Goal: Task Accomplishment & Management: Complete application form

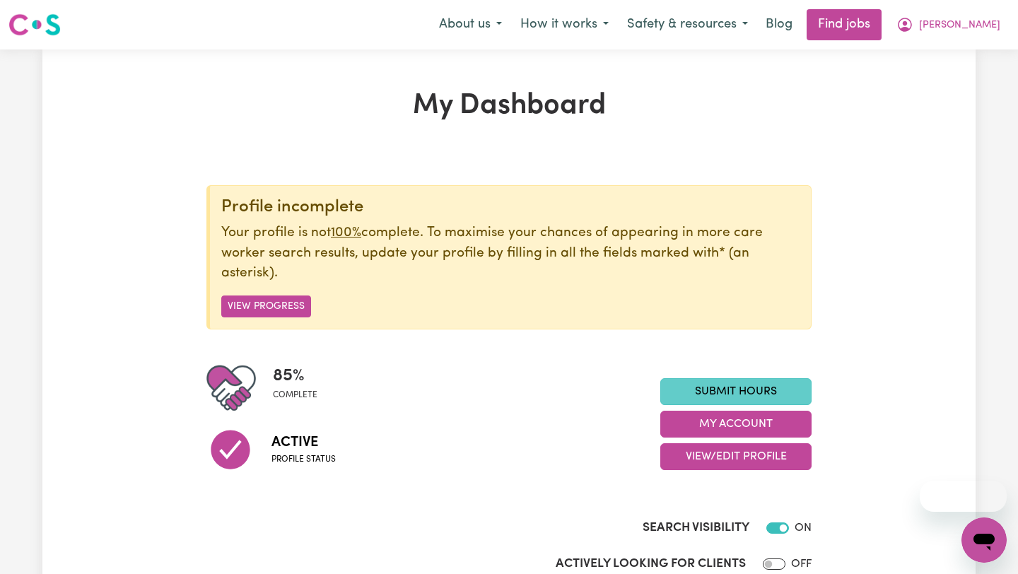
click at [713, 389] on link "Submit Hours" at bounding box center [735, 391] width 151 height 27
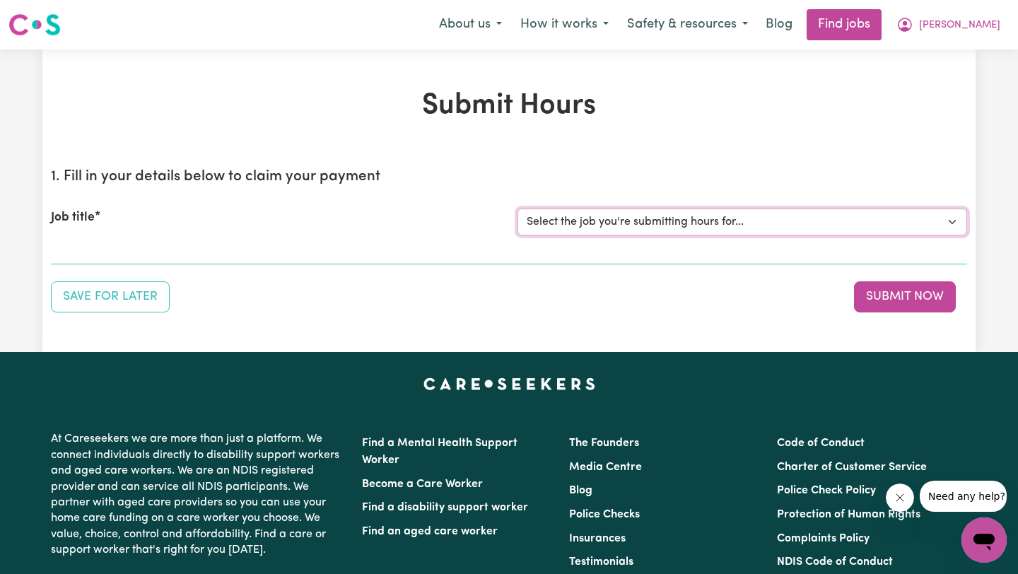
click at [649, 225] on select "Select the job you're submitting hours for... [[PERSON_NAME]] Support worker fo…" at bounding box center [741, 221] width 449 height 27
click at [623, 231] on select "Select the job you're submitting hours for... [[PERSON_NAME]] Support worker fo…" at bounding box center [741, 221] width 449 height 27
select select "11188"
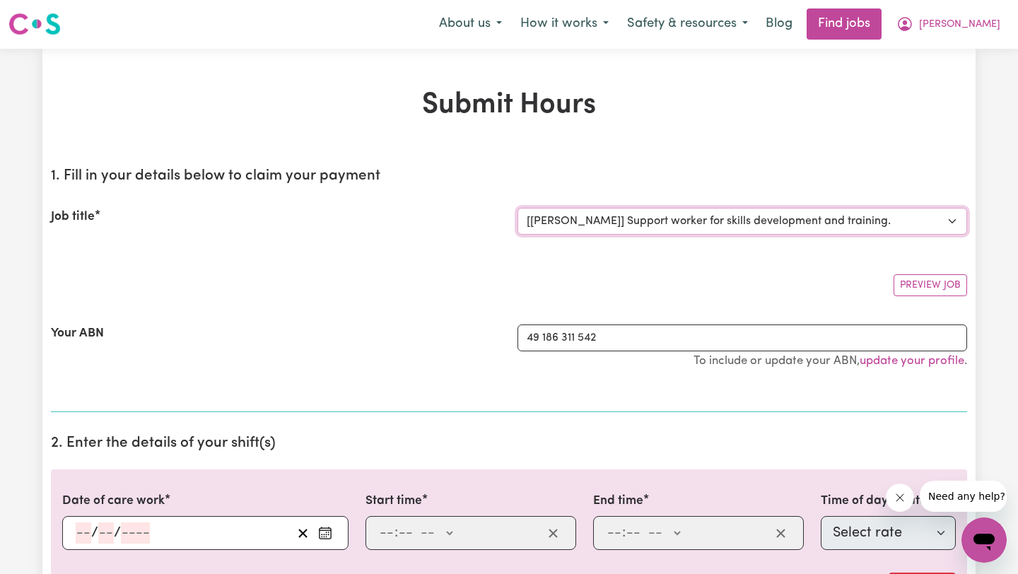
scroll to position [146, 0]
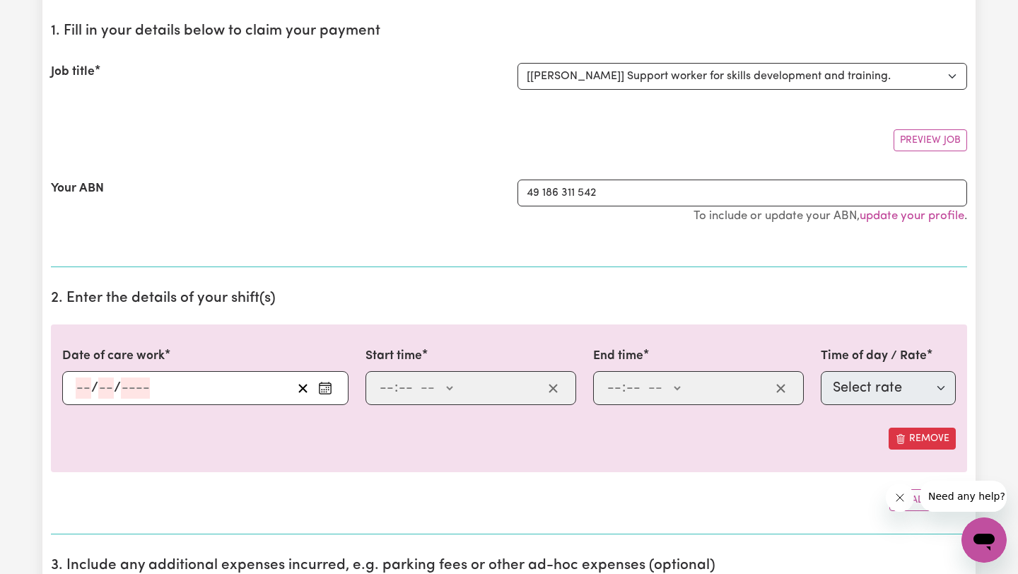
click at [81, 377] on input "number" at bounding box center [84, 387] width 16 height 21
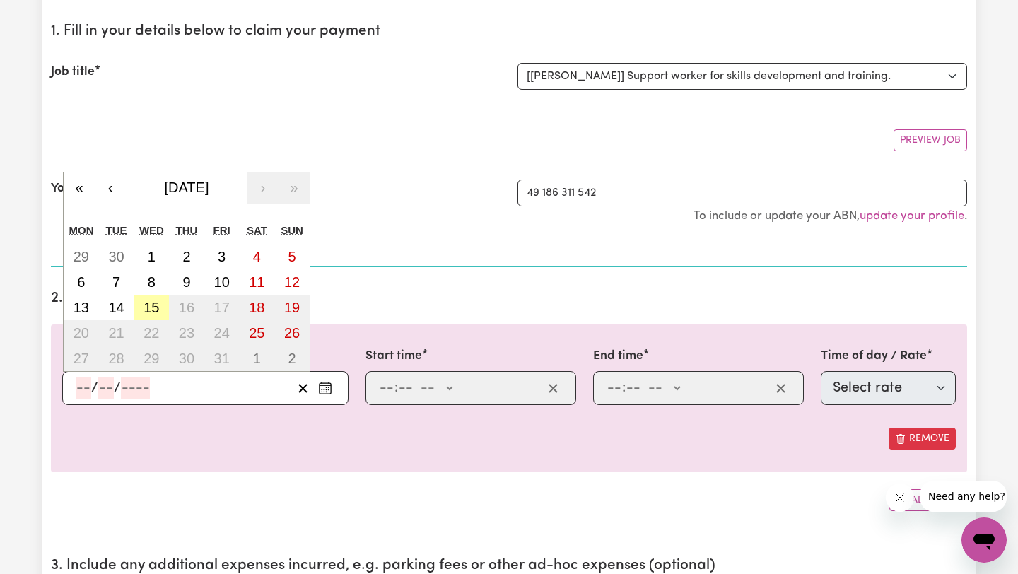
click at [142, 310] on button "15" at bounding box center [151, 307] width 35 height 25
type input "[DATE]"
type input "15"
type input "10"
type input "2025"
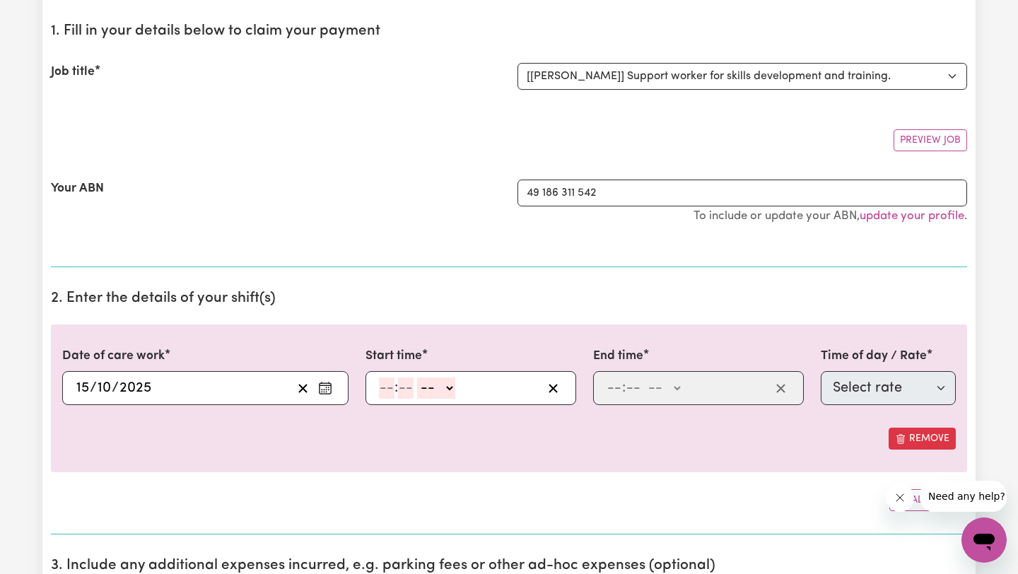
click at [387, 396] on input "number" at bounding box center [387, 387] width 16 height 21
type input "8"
type input "30"
click at [424, 394] on select "-- AM PM" at bounding box center [432, 387] width 38 height 21
select select "am"
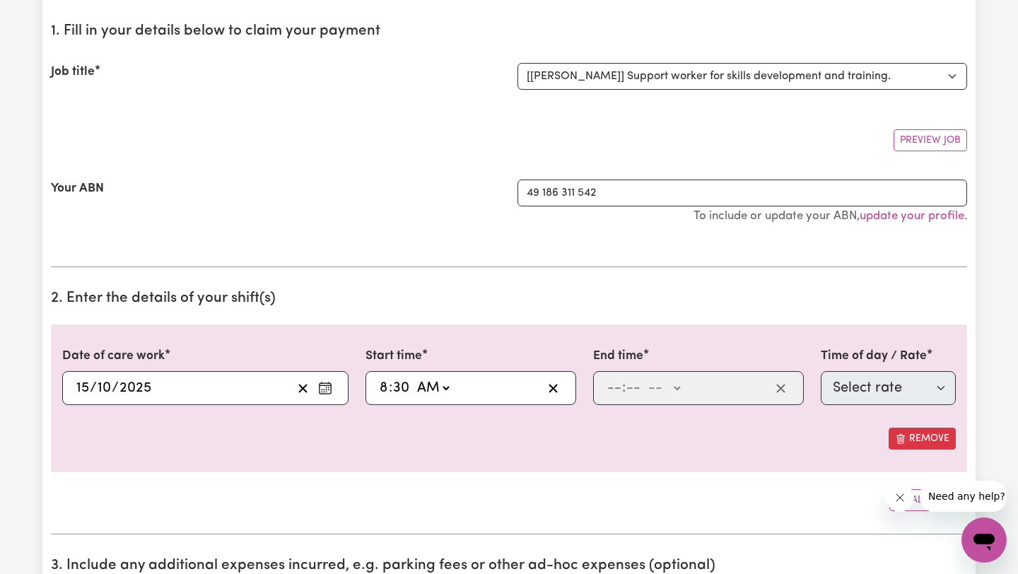
type input "08:30"
click at [613, 388] on input "number" at bounding box center [614, 387] width 16 height 21
type input "10"
type input "0"
click at [656, 395] on select "-- AM PM" at bounding box center [666, 387] width 38 height 21
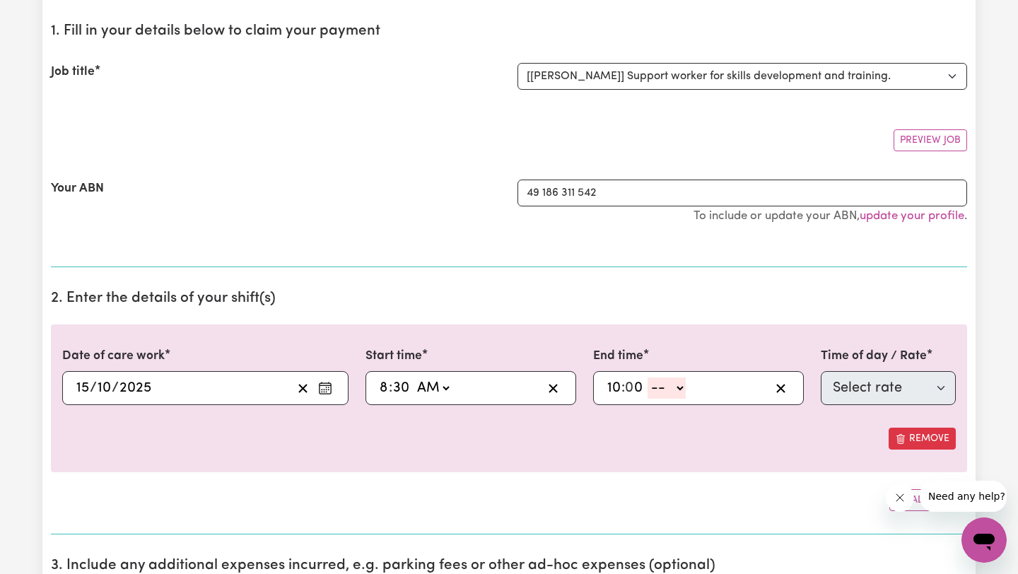
select select "am"
type input "10:00"
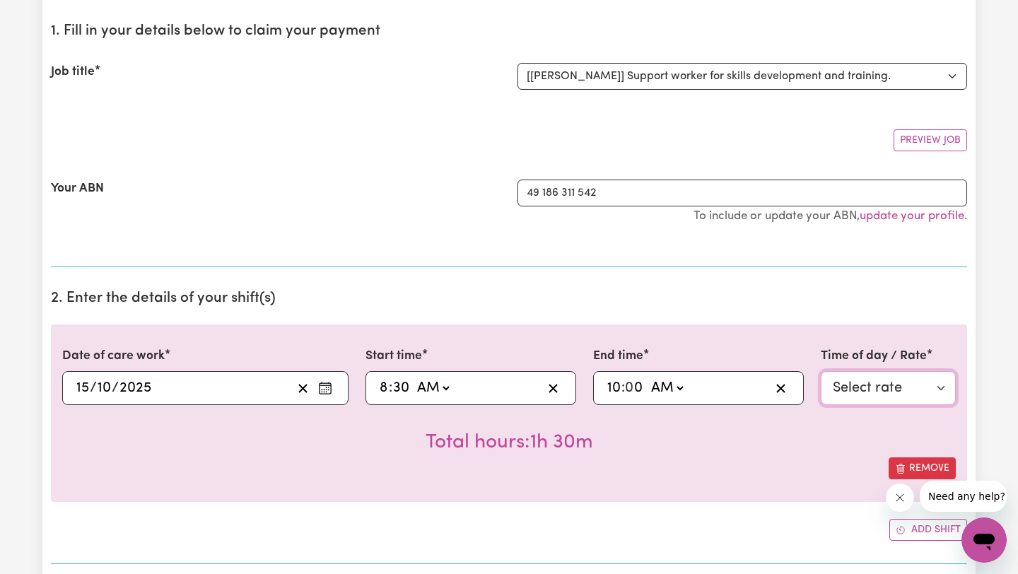
click at [828, 399] on select "Select rate $50.00 - Weekday Daytime - Assistance with Self Care Activities - S…" at bounding box center [887, 388] width 135 height 34
select select "63213"
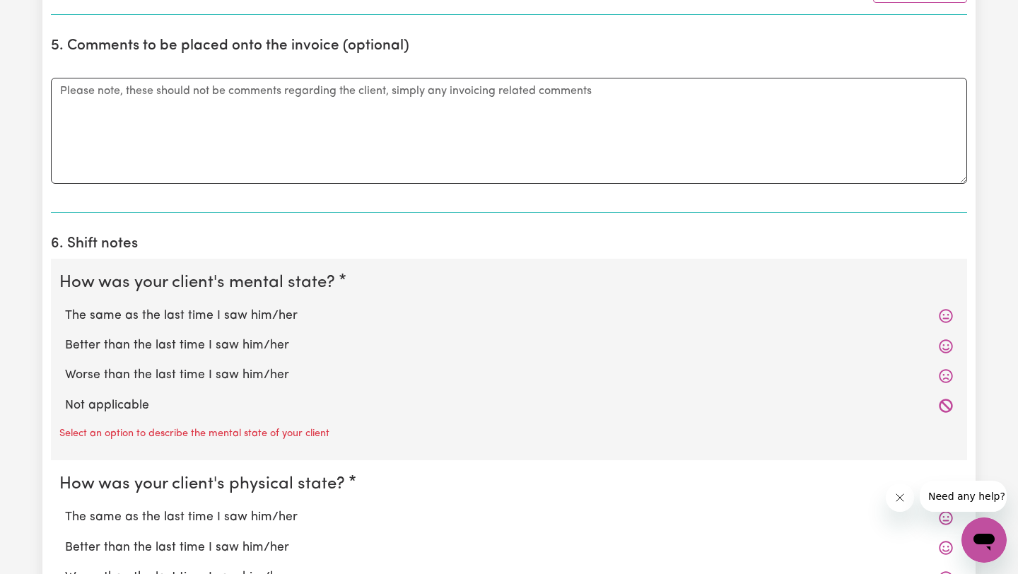
click at [232, 401] on label "Not applicable" at bounding box center [509, 405] width 888 height 18
click at [65, 396] on input "Not applicable" at bounding box center [64, 396] width 1 height 1
radio input "true"
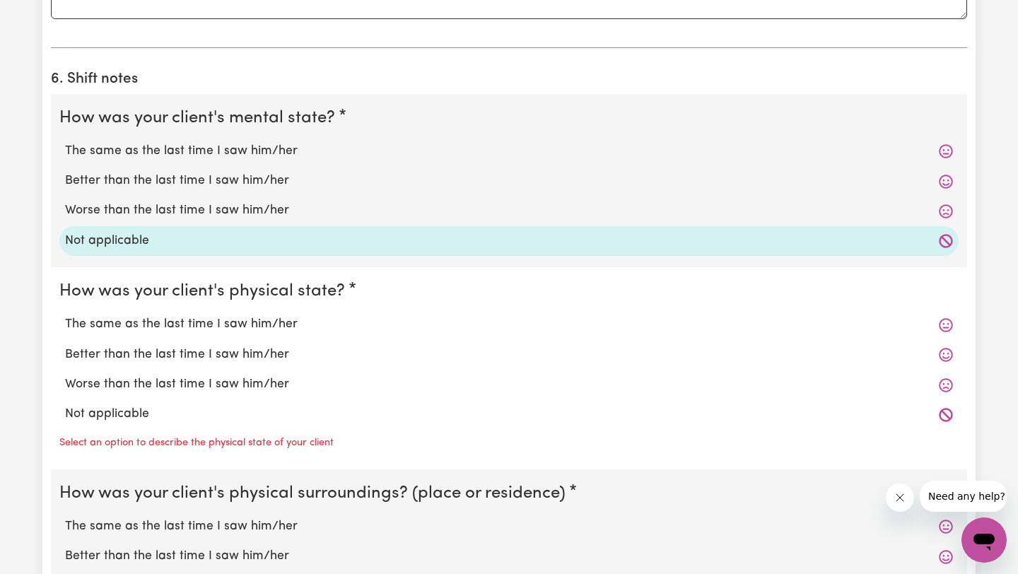
click at [156, 418] on label "Not applicable" at bounding box center [509, 414] width 888 height 18
click at [65, 405] on input "Not applicable" at bounding box center [64, 404] width 1 height 1
radio input "true"
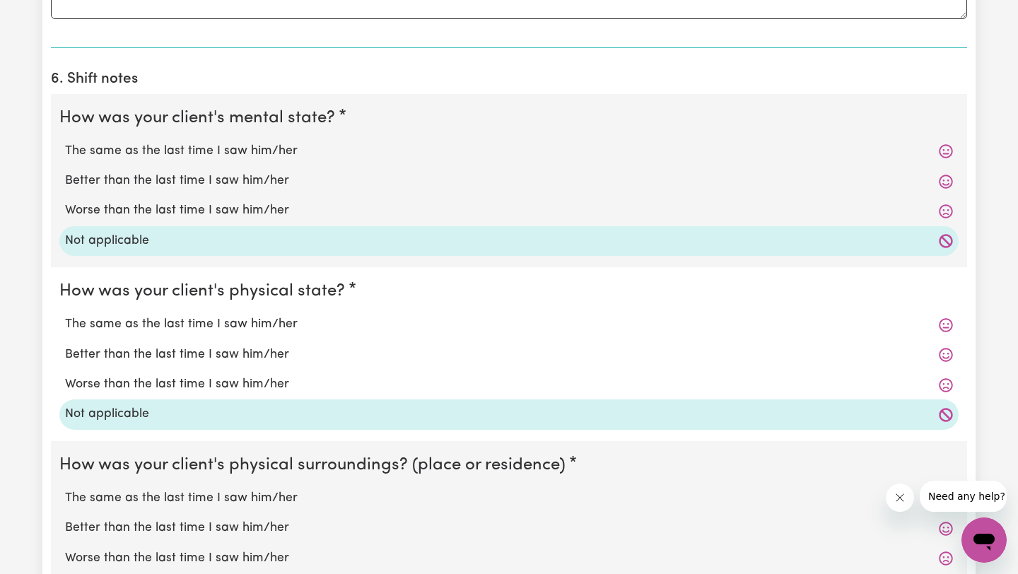
scroll to position [1290, 0]
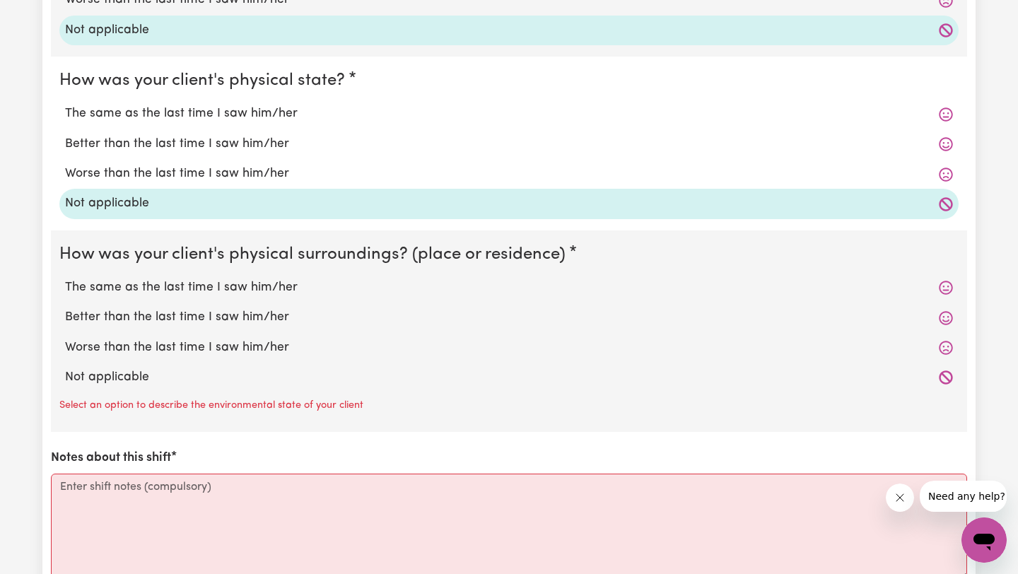
click at [148, 379] on label "Not applicable" at bounding box center [509, 377] width 888 height 18
click at [65, 368] on input "Not applicable" at bounding box center [64, 367] width 1 height 1
radio input "true"
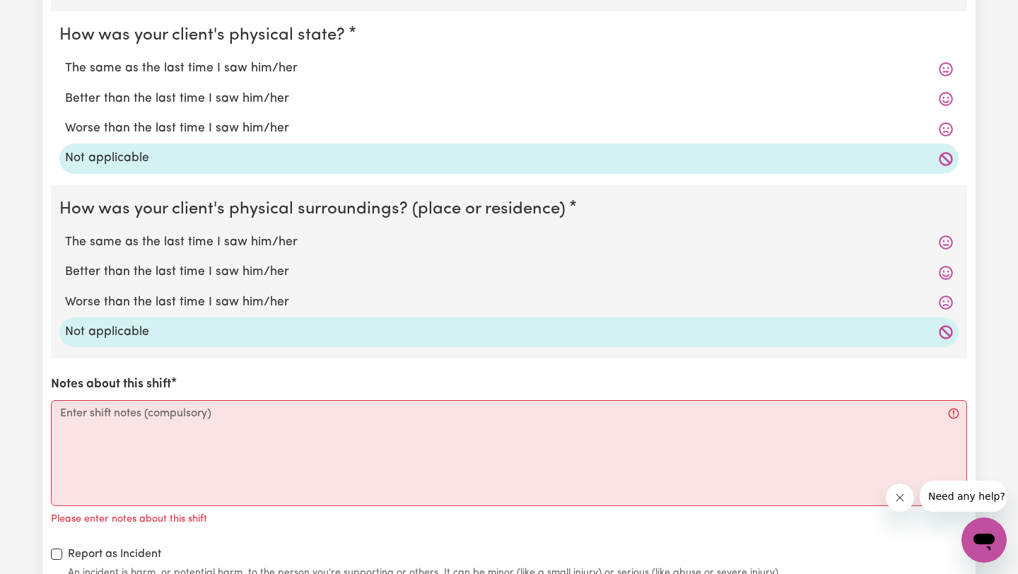
scroll to position [1382, 0]
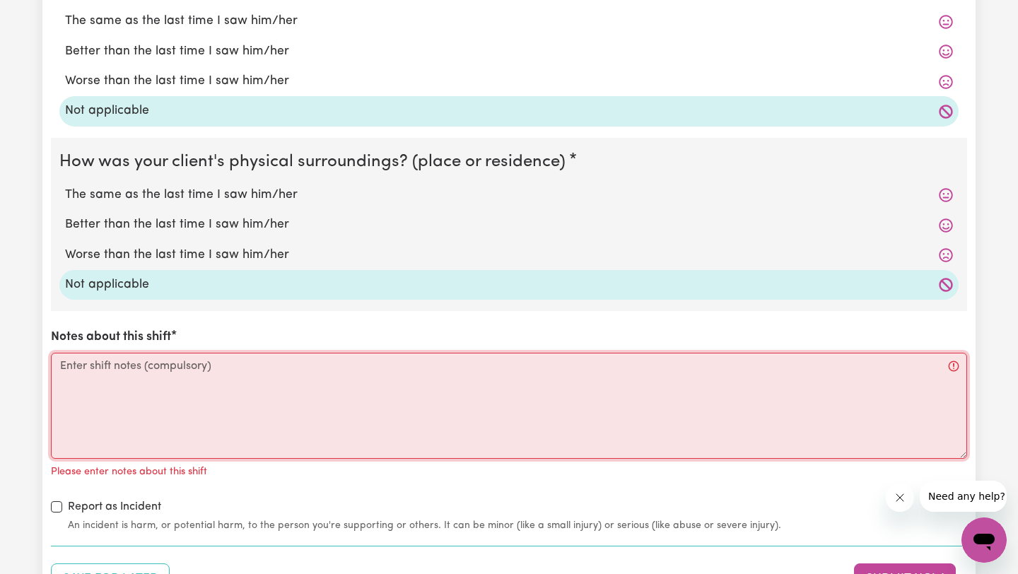
click at [143, 392] on textarea "Notes about this shift" at bounding box center [509, 406] width 916 height 106
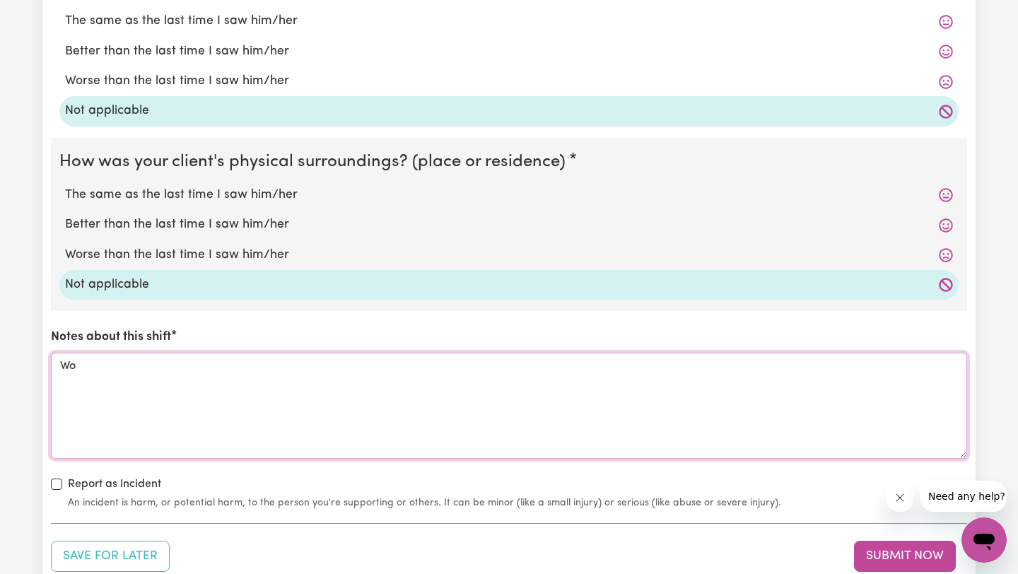
type textarea "W"
type textarea "Preparation for maths HSC"
click at [882, 549] on button "Submit Now" at bounding box center [905, 556] width 102 height 31
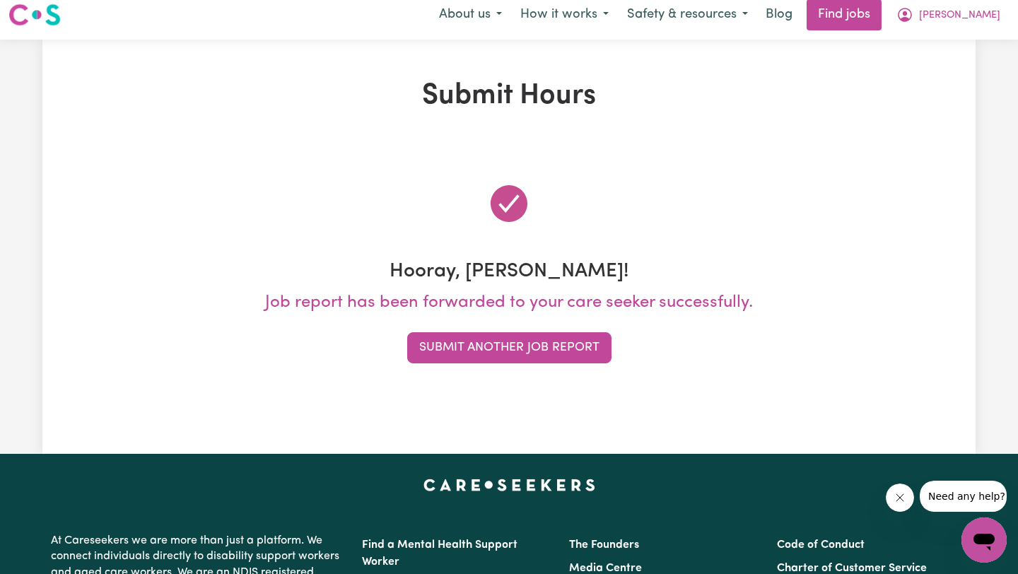
scroll to position [0, 0]
